Goal: Transaction & Acquisition: Purchase product/service

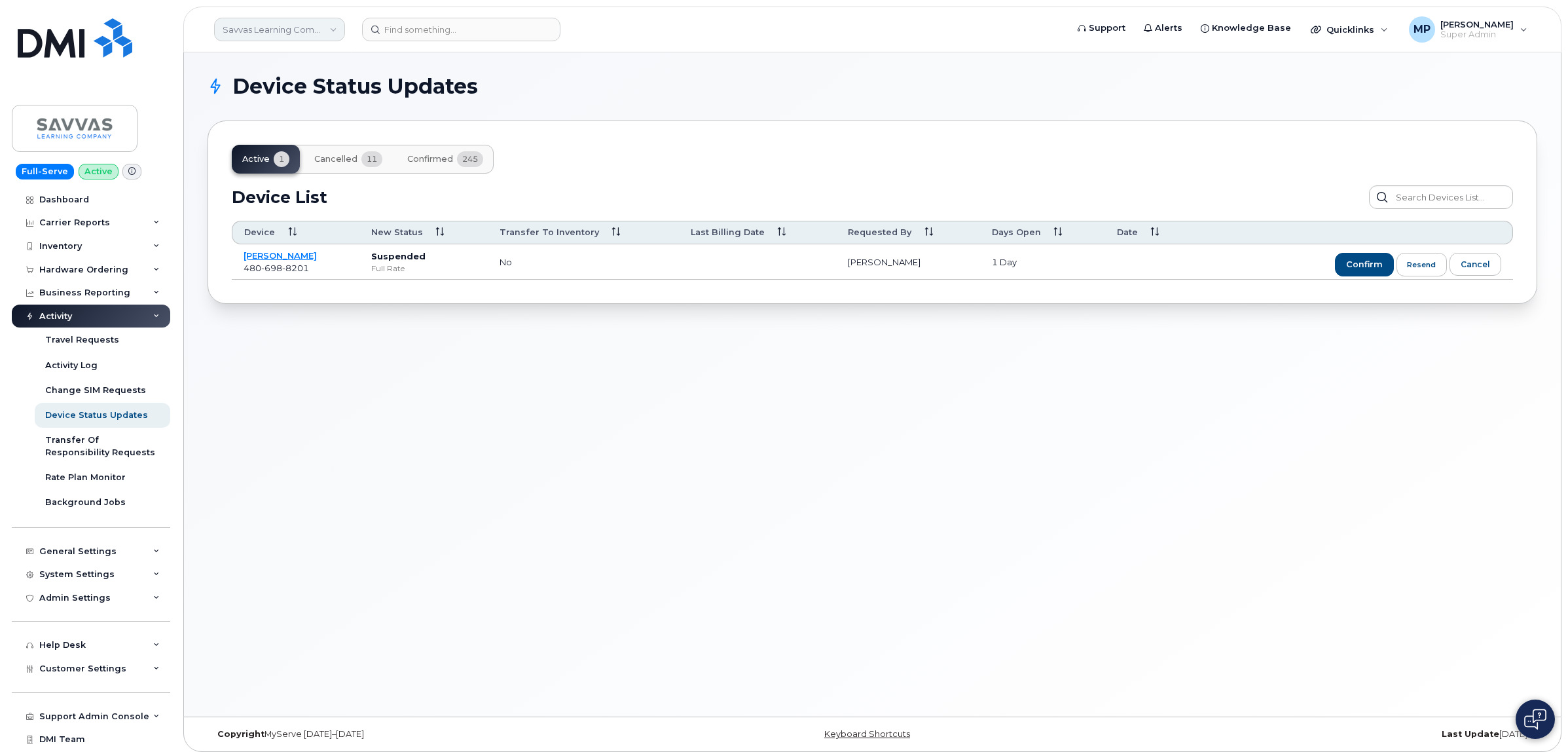
click at [279, 30] on link "Savvas Learning Company LLC" at bounding box center [279, 29] width 131 height 23
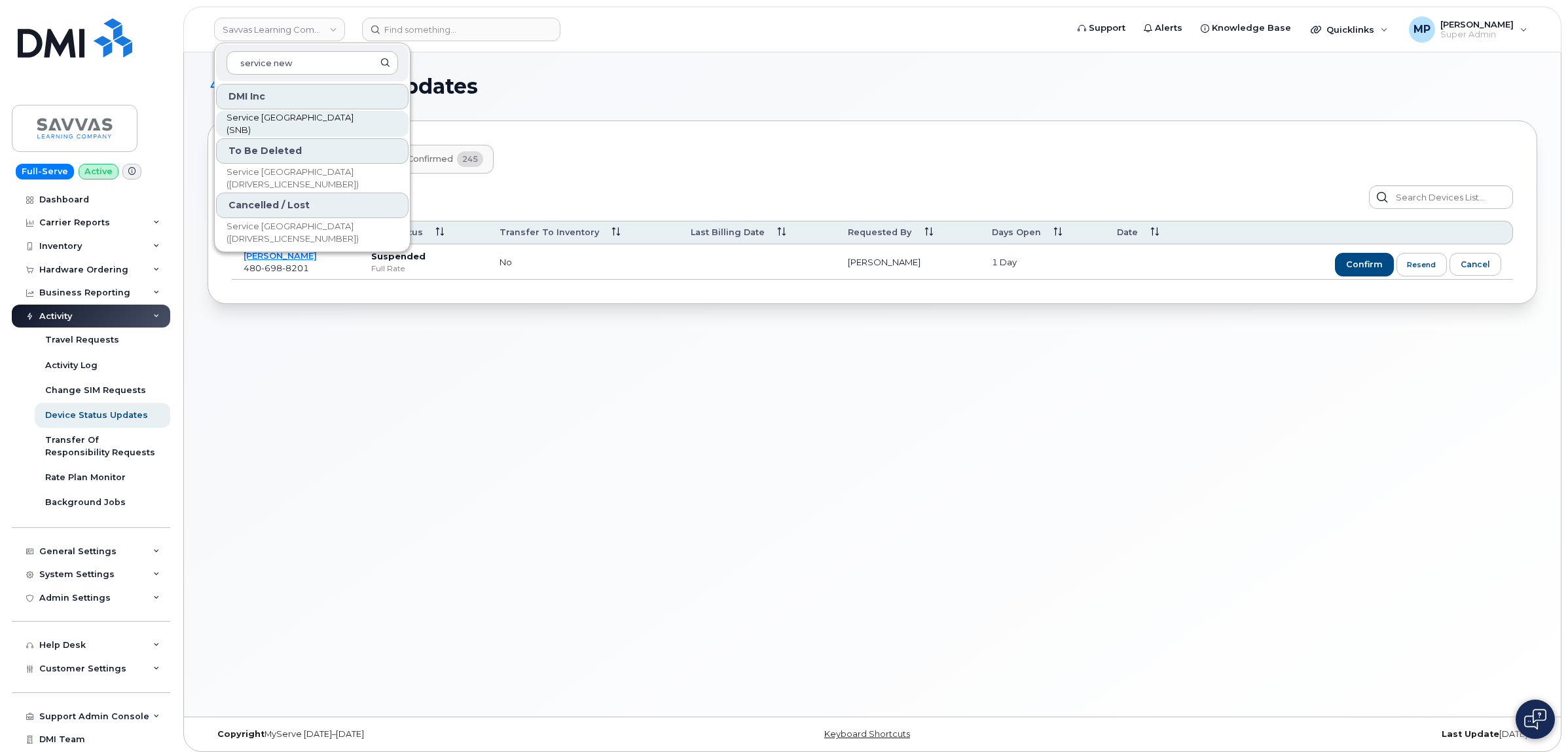
type input "service new"
click at [313, 126] on span "Service [GEOGRAPHIC_DATA] (SNB)" at bounding box center [301, 124] width 150 height 26
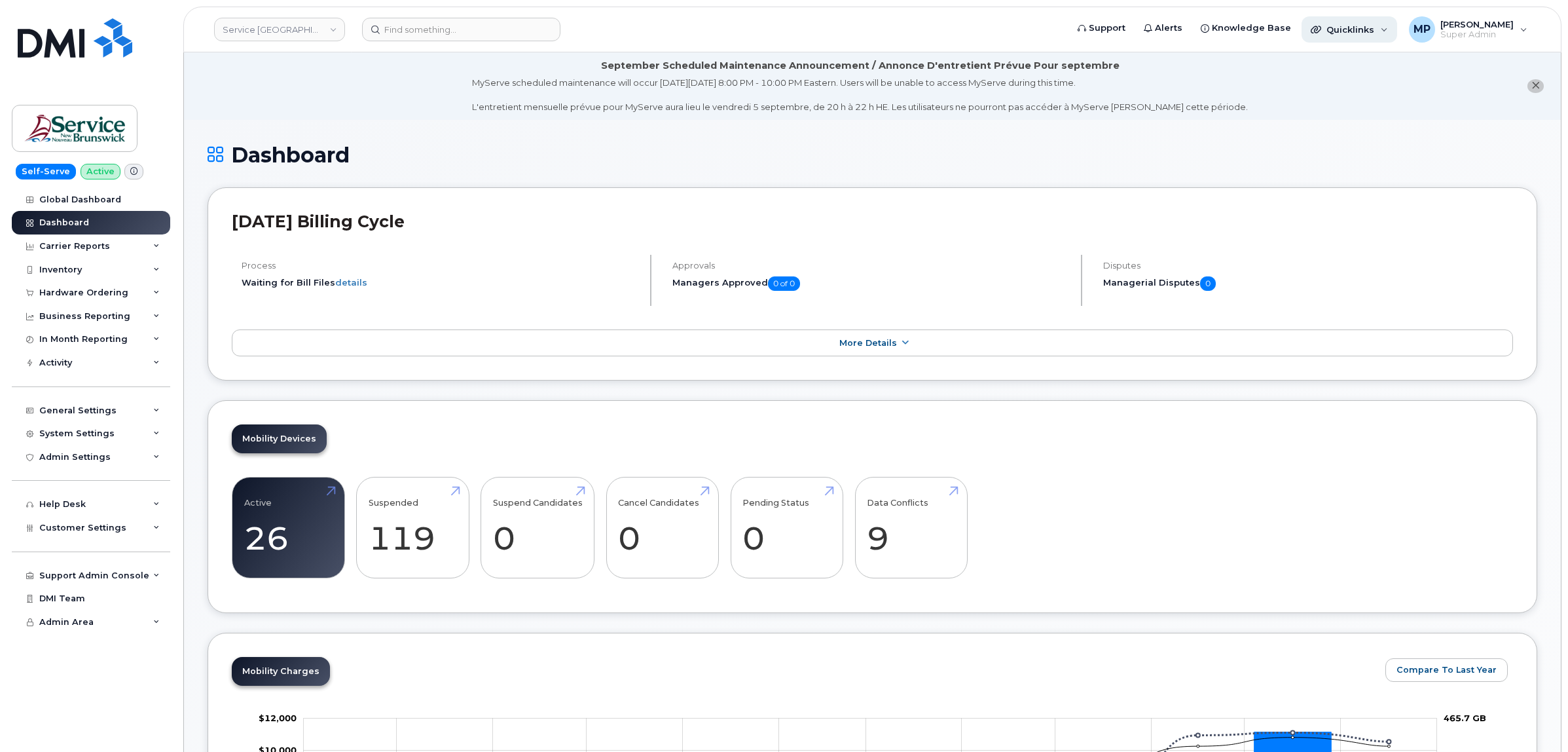
click at [1350, 23] on div "Quicklinks" at bounding box center [1349, 29] width 96 height 26
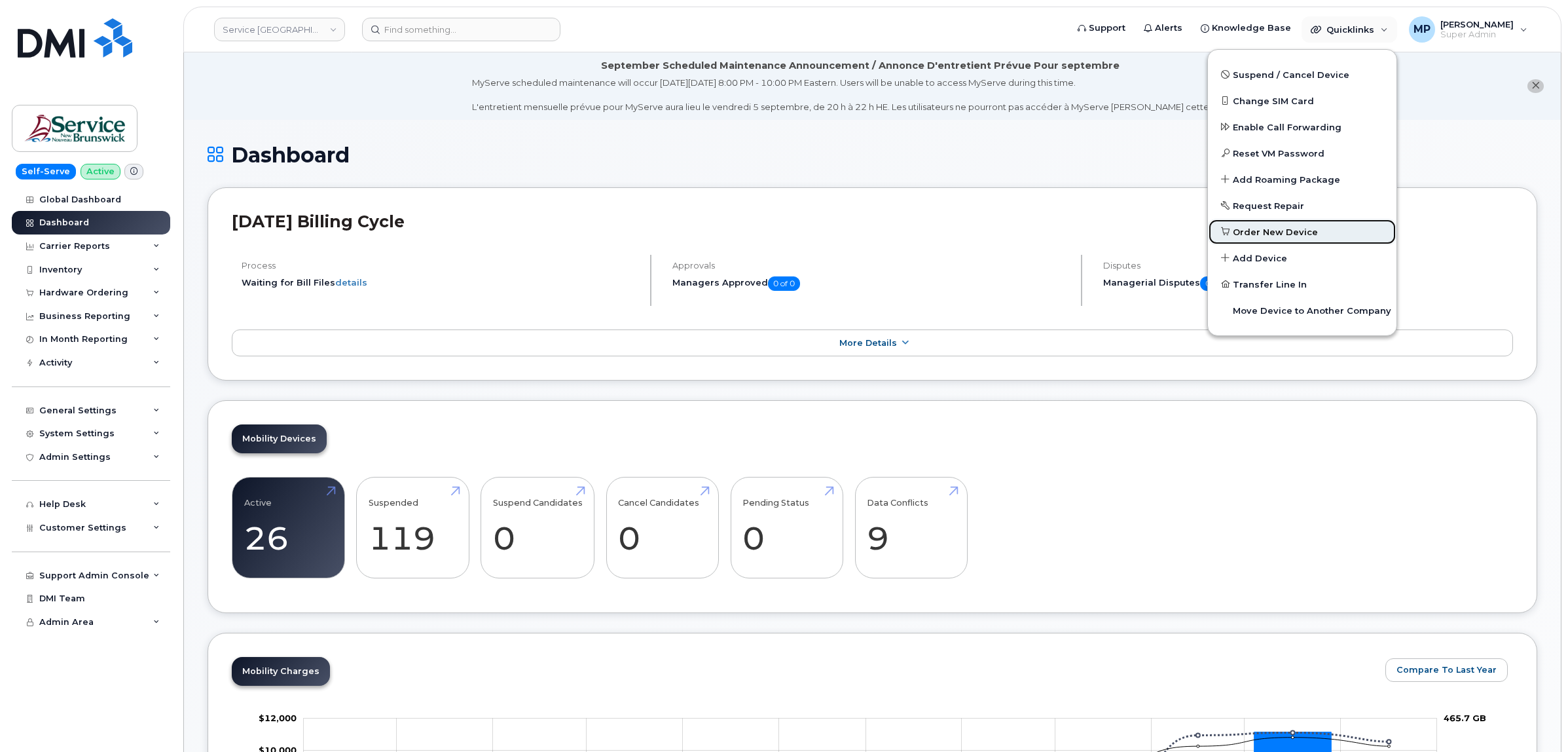
click at [1264, 229] on span "Order New Device" at bounding box center [1275, 232] width 85 height 13
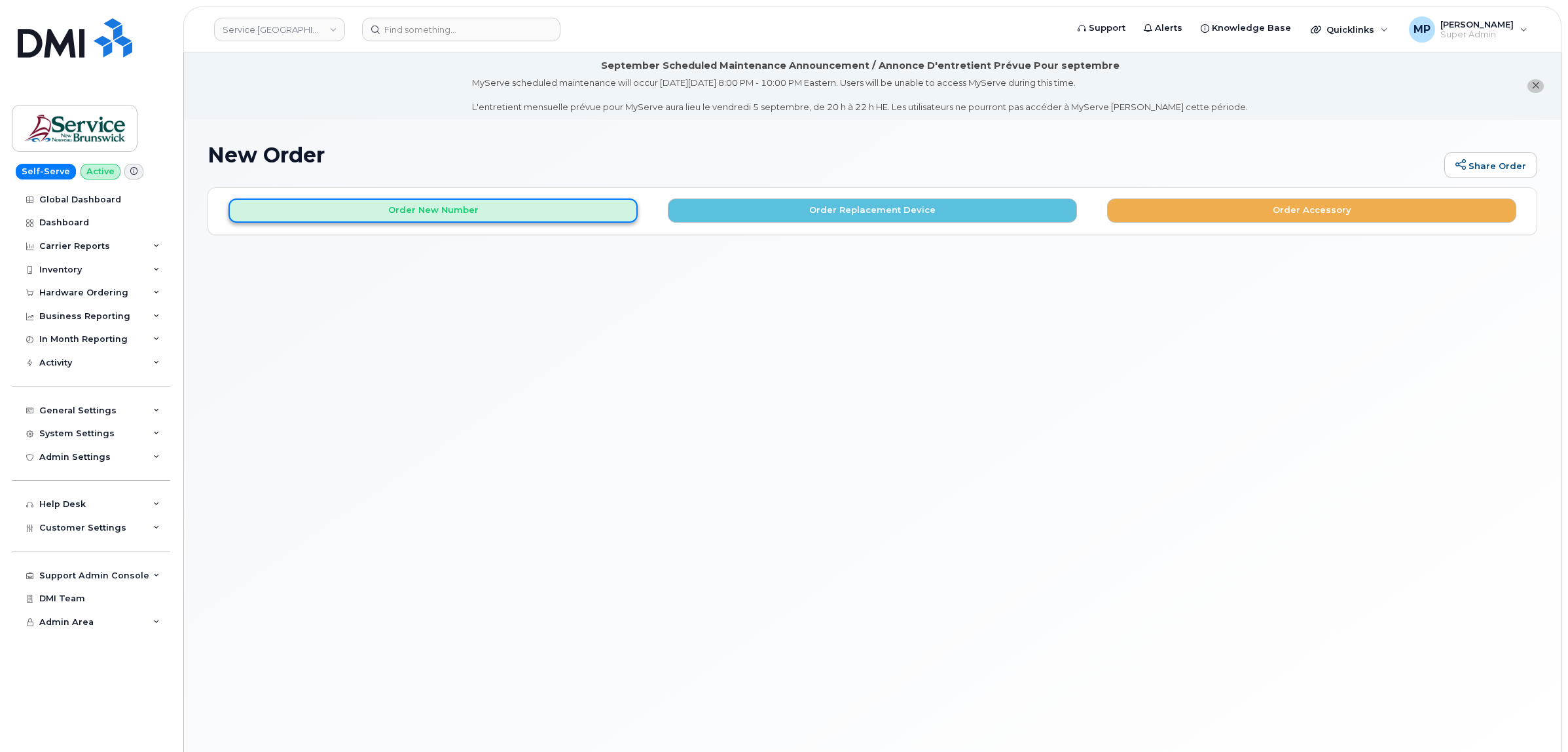
click at [583, 215] on button "Order New Number" at bounding box center [433, 211] width 409 height 24
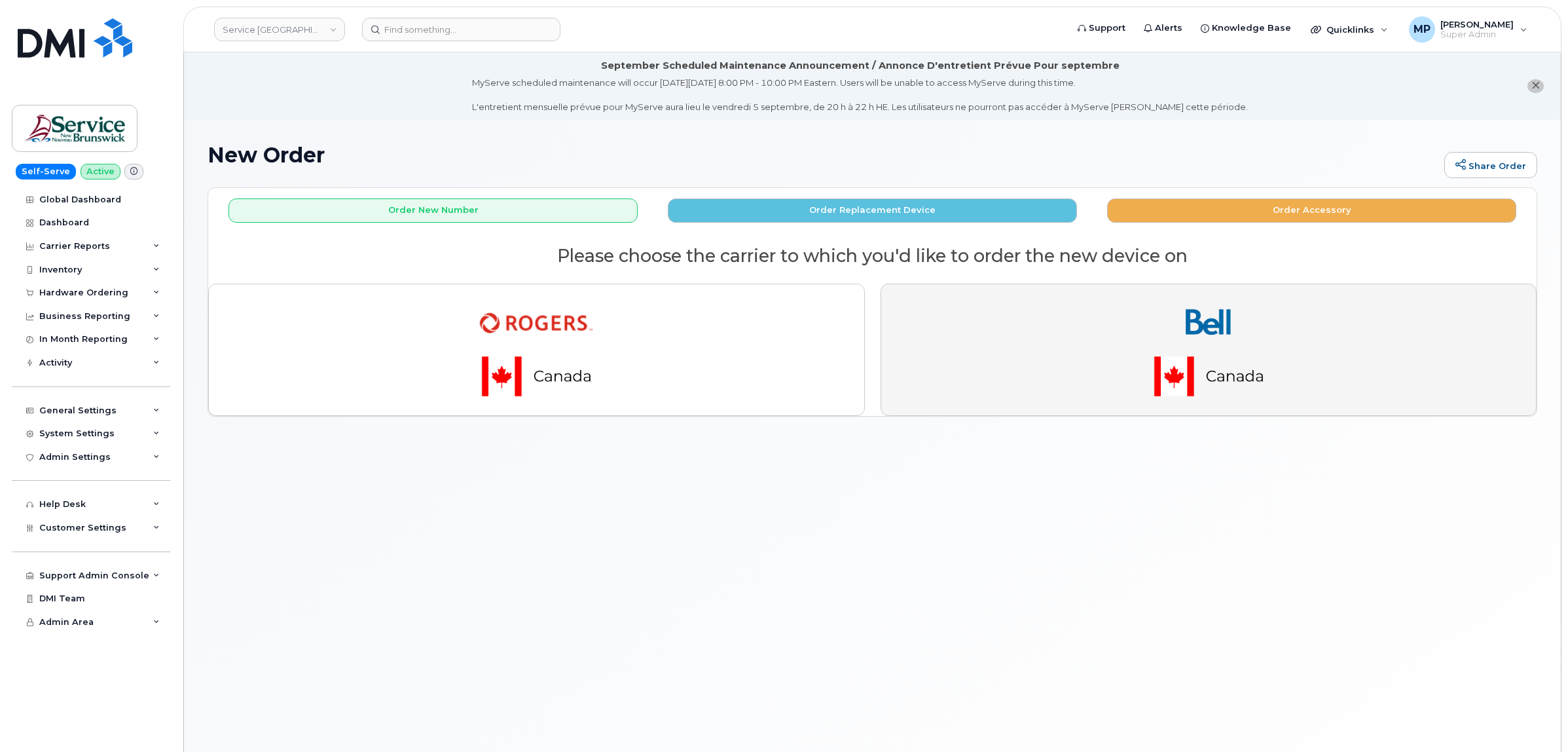
click at [1221, 326] on img "button" at bounding box center [1208, 349] width 183 height 110
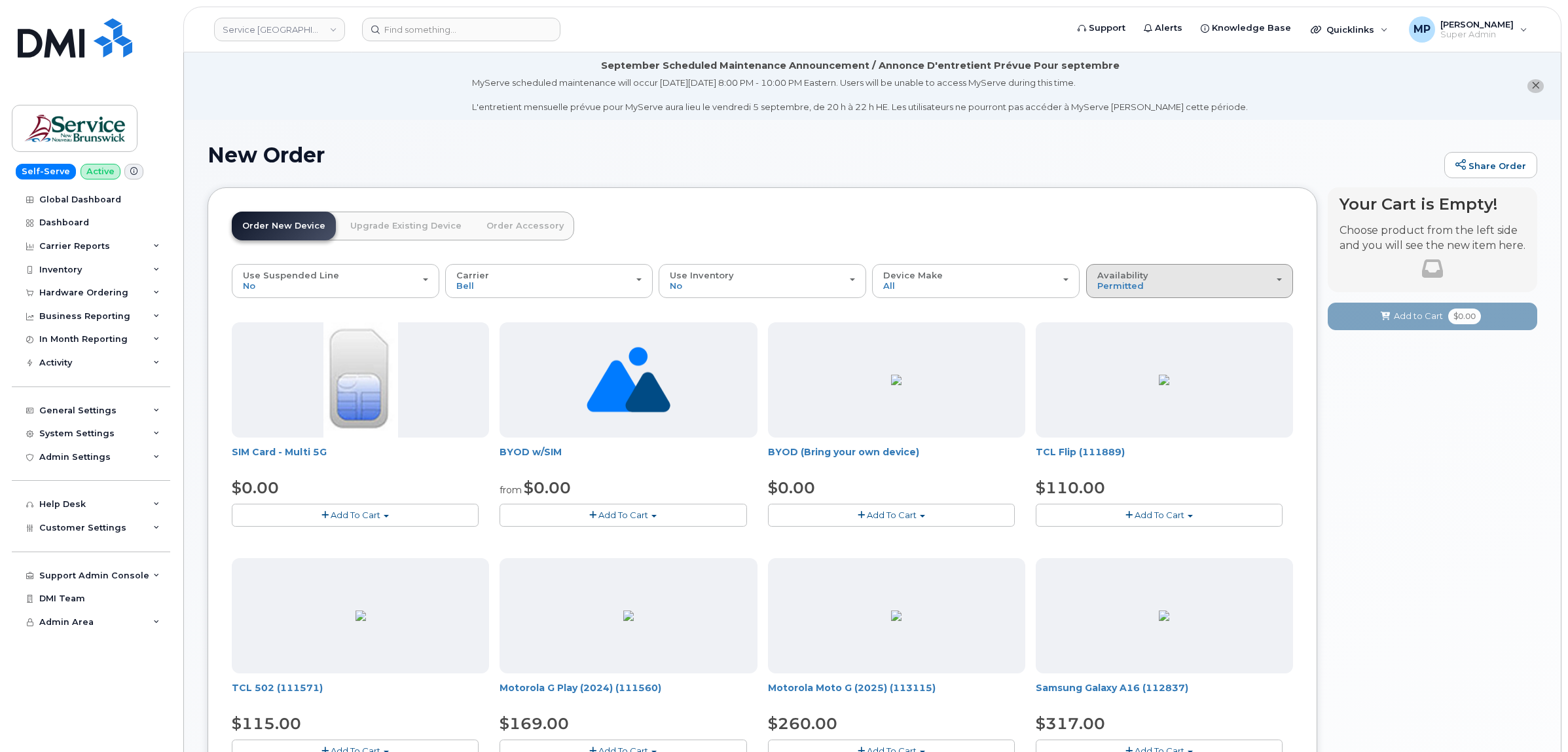
click at [1212, 283] on div "Availability Permitted All" at bounding box center [1189, 280] width 185 height 21
click at [1162, 336] on div "All" at bounding box center [1189, 333] width 201 height 16
click at [1127, 277] on span "Availability" at bounding box center [1123, 275] width 51 height 11
click at [1111, 333] on label "All" at bounding box center [1103, 333] width 28 height 16
click at [0, 0] on input "All" at bounding box center [0, 0] width 0 height 0
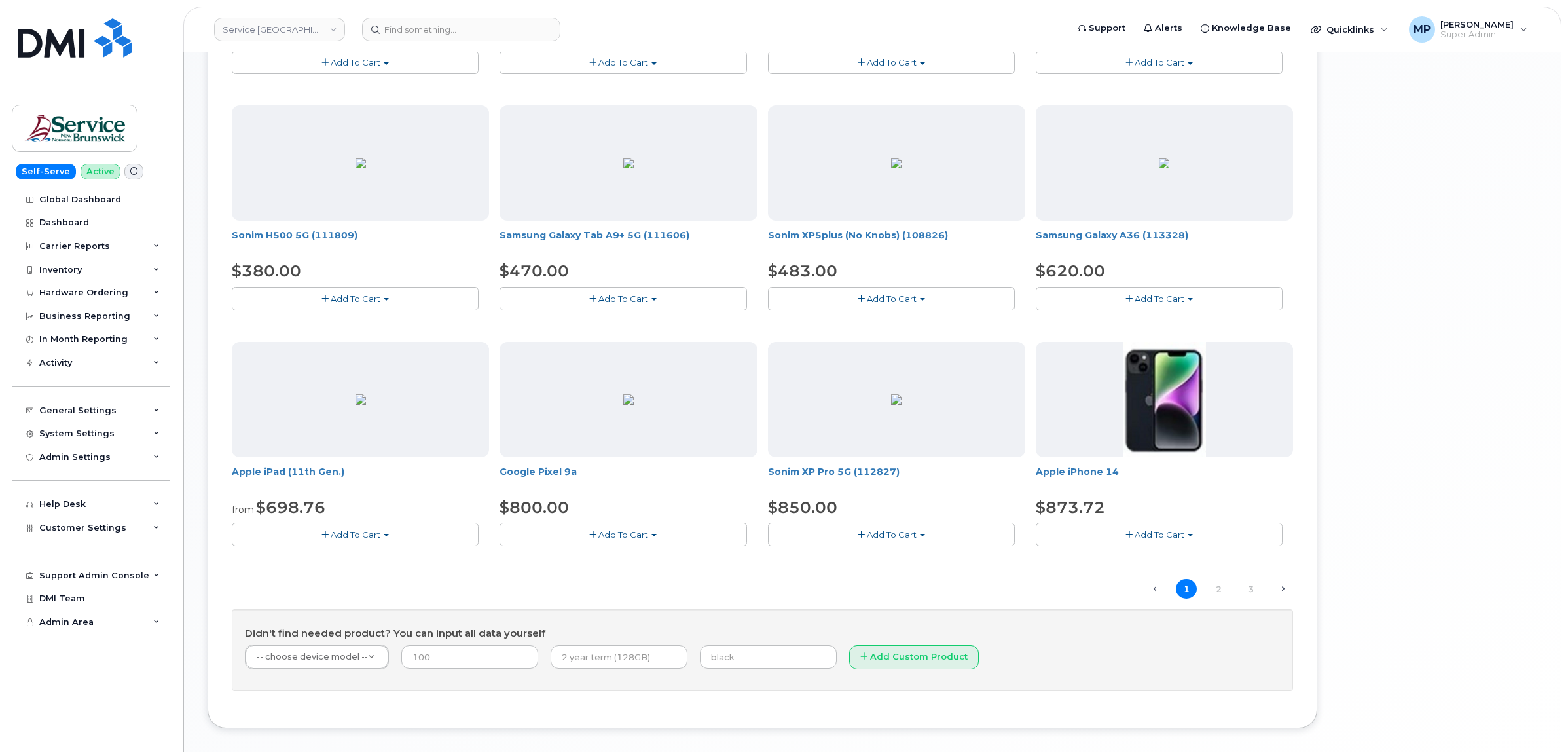
scroll to position [752, 0]
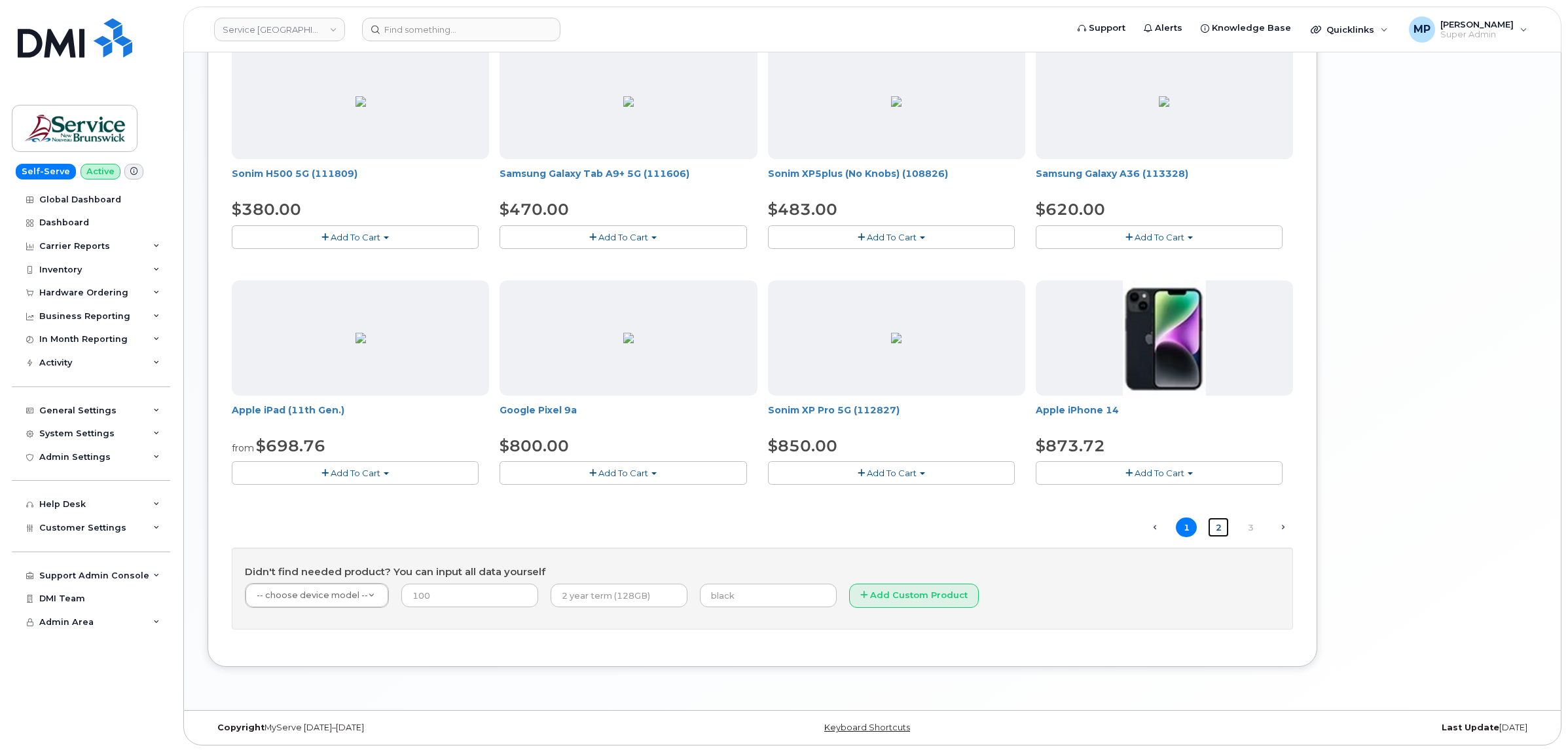
click at [1222, 523] on link "2" at bounding box center [1218, 527] width 21 height 21
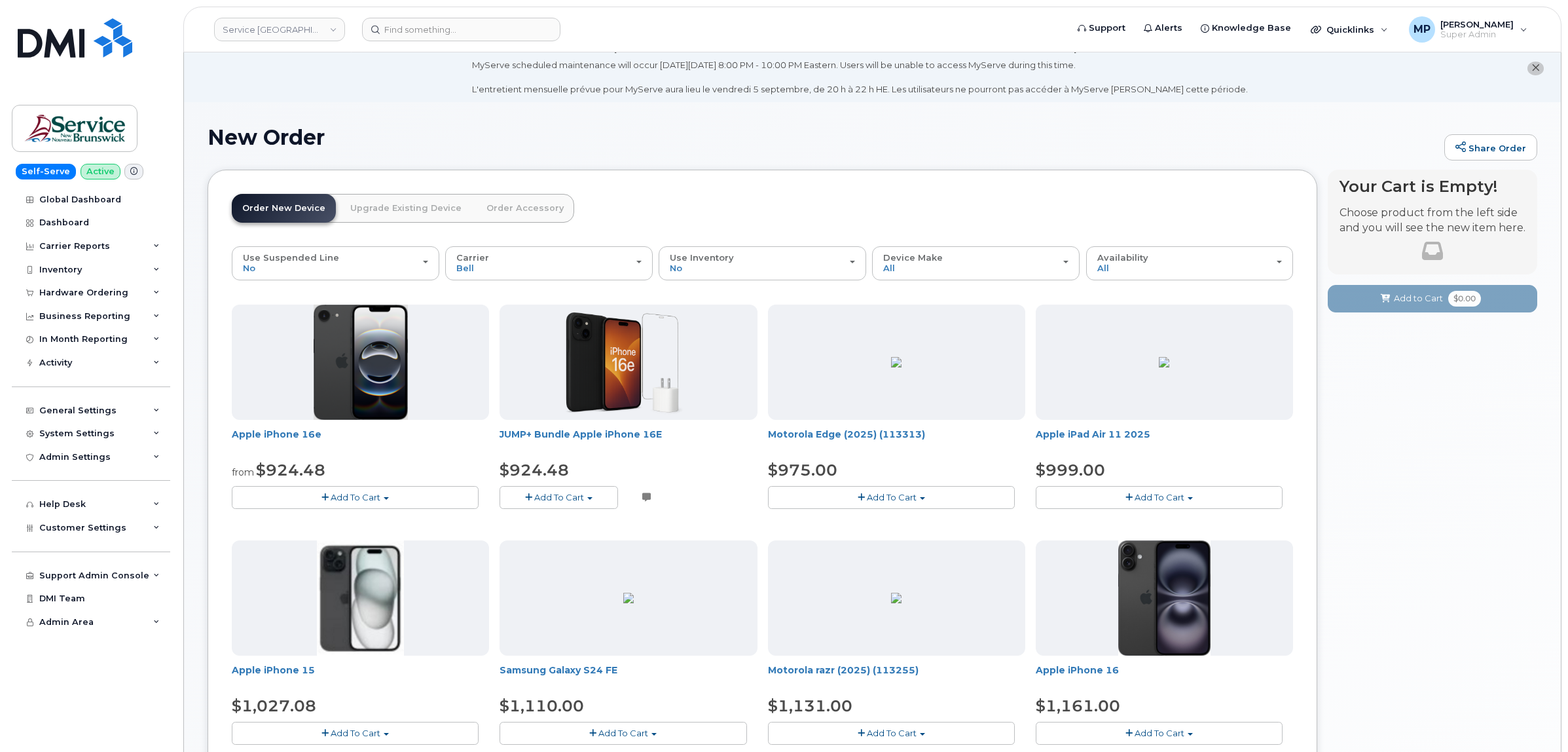
scroll to position [0, 0]
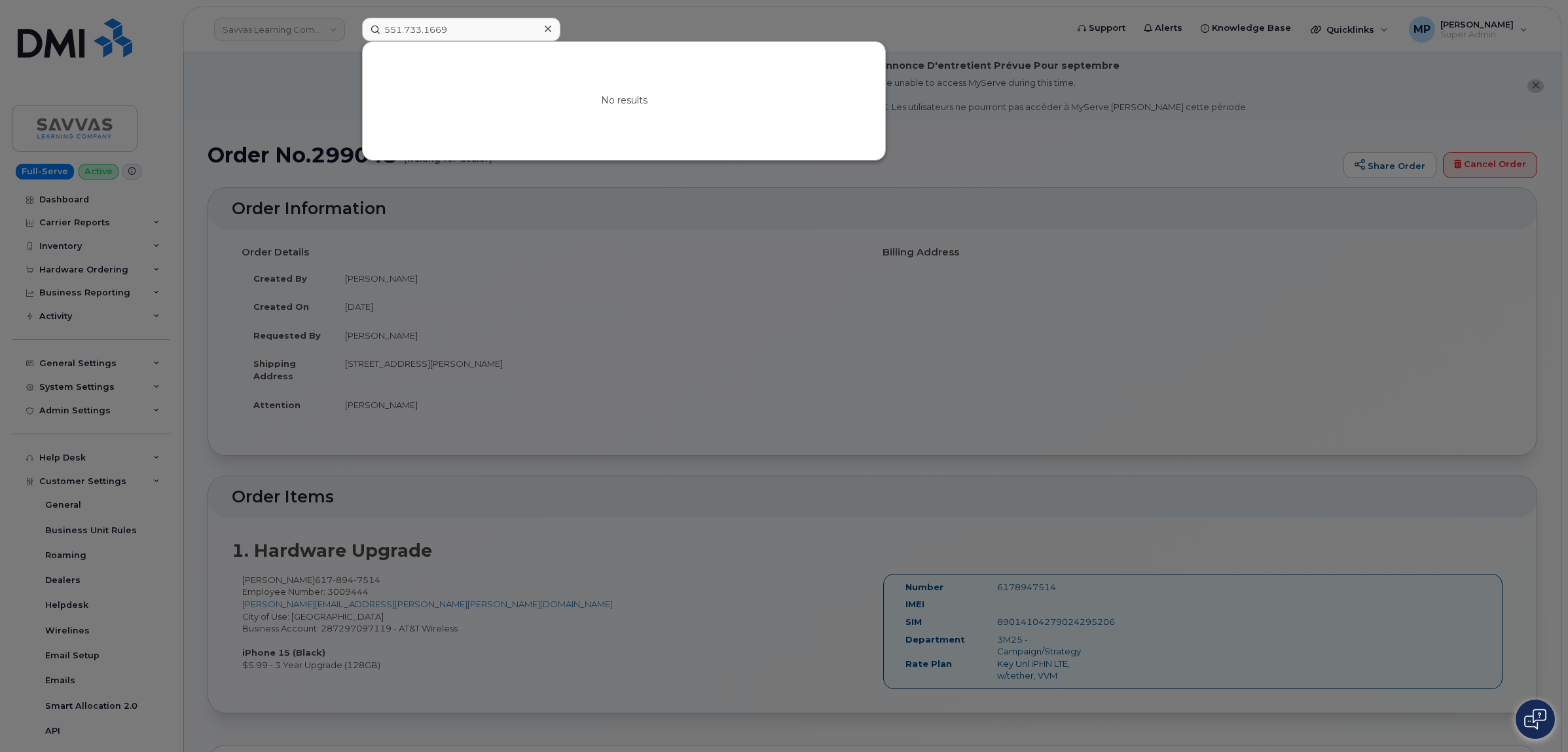
scroll to position [82, 0]
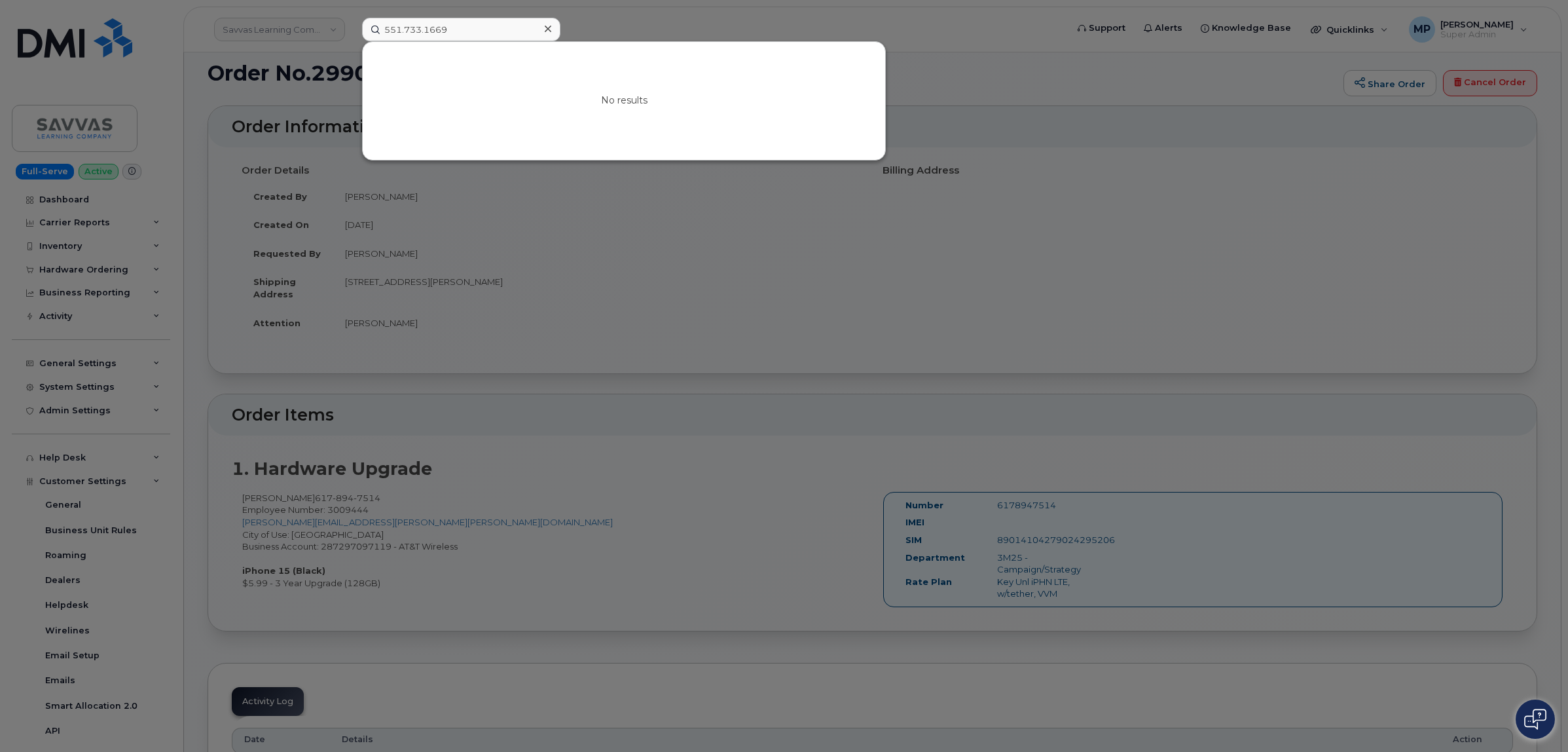
click at [799, 278] on div at bounding box center [784, 376] width 1568 height 752
